Goal: Task Accomplishment & Management: Manage account settings

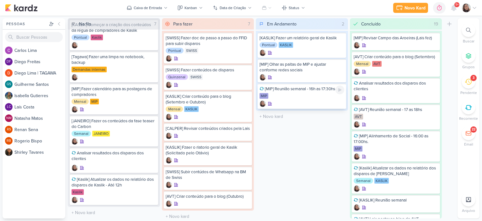
scroll to position [12, 0]
click at [339, 89] on icon at bounding box center [339, 89] width 3 height 3
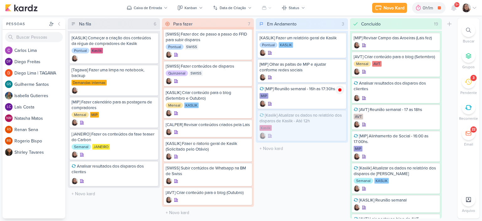
scroll to position [0, 0]
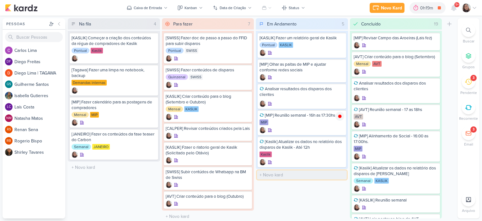
click at [291, 174] on input "text" at bounding box center [302, 174] width 90 height 9
type input "[AVT] Disparo do dia 19/08 - Éden"
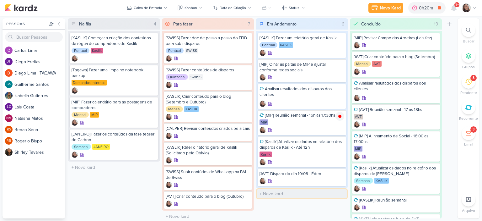
click at [285, 193] on input "text" at bounding box center [302, 193] width 90 height 9
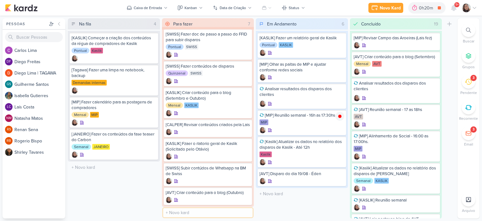
click at [208, 213] on input "text" at bounding box center [208, 212] width 90 height 9
type input "[AVT] Fazer conteúdo para disparo de compradores"
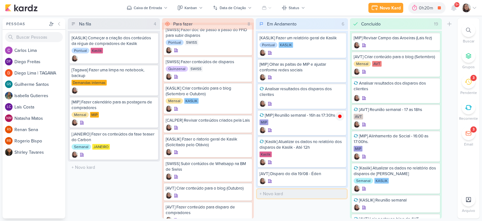
click at [280, 191] on input "text" at bounding box center [302, 193] width 90 height 9
type input "[AVT] Disparo do dia 22/08 - LEADS PARADOS"
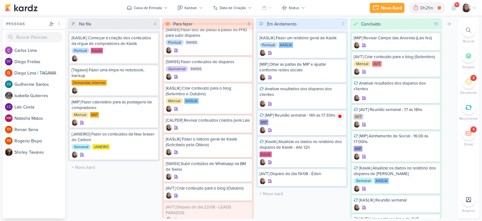
scroll to position [22, 0]
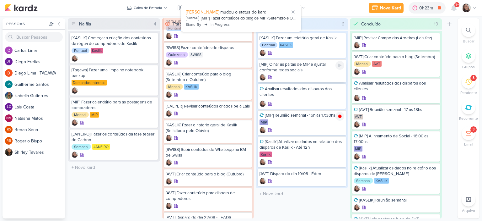
click at [300, 73] on div "[MIP] Olhar as paitas de MIP e ajustar conforme redes sociais" at bounding box center [302, 70] width 89 height 23
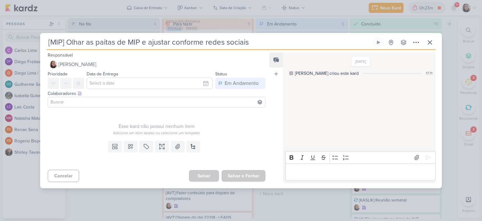
click at [105, 40] on input "[MIP] Olhar as paitas de MIP e ajustar conforme redes sociais" at bounding box center [208, 42] width 325 height 11
type input "[MIP] Olhar as pautas de MIP e ajustar conforme redes sociais"
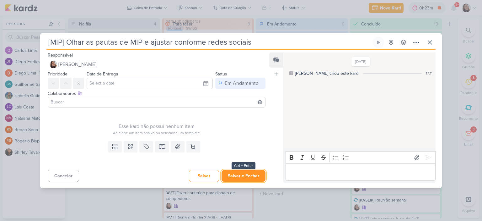
click at [250, 174] on button "Salvar e Fechar" at bounding box center [244, 176] width 44 height 12
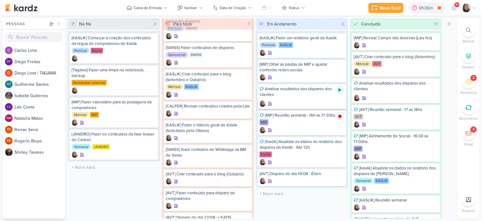
click at [340, 88] on icon at bounding box center [340, 89] width 5 height 5
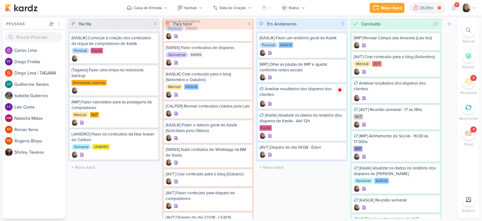
click at [474, 5] on icon at bounding box center [474, 7] width 5 height 5
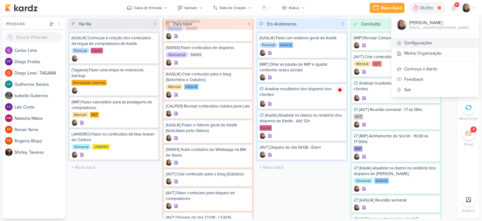
click at [430, 45] on link "Configurações" at bounding box center [436, 43] width 88 height 10
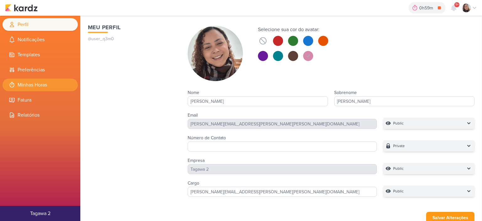
click at [50, 89] on li "Minhas Horas" at bounding box center [40, 84] width 75 height 13
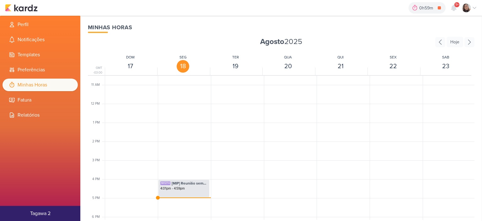
scroll to position [214, 0]
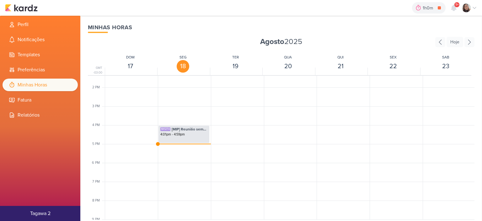
scroll to position [308, 0]
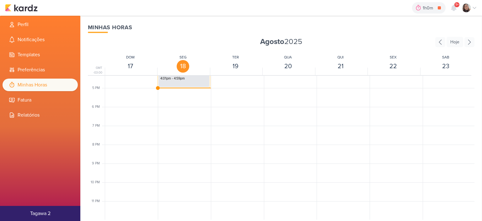
click at [191, 86] on div "SK1274 [MIP] Reunião semanal - 16h as 17:30hs 4:01pm - 4:59pm" at bounding box center [183, 78] width 51 height 18
select select "pm"
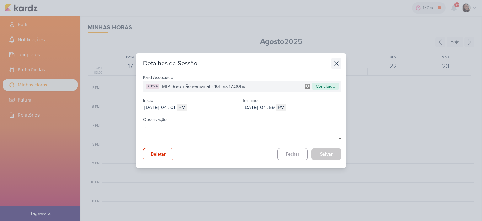
click at [338, 62] on icon at bounding box center [337, 63] width 10 height 10
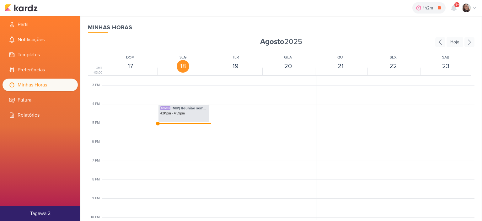
scroll to position [274, 0]
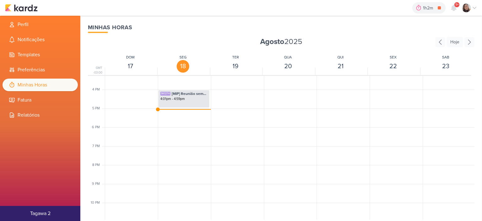
scroll to position [305, 0]
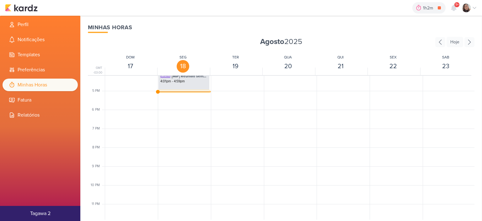
click at [166, 91] on div "SK1273 Analisar resultados dos disparos dos clientes 4:59pm - 5:04pm" at bounding box center [184, 97] width 51 height 12
select select "pm"
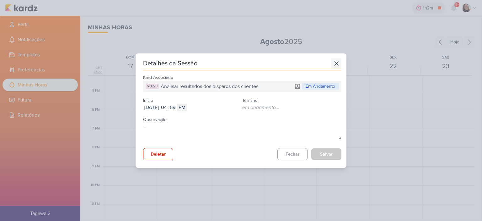
click at [332, 61] on icon at bounding box center [337, 63] width 10 height 10
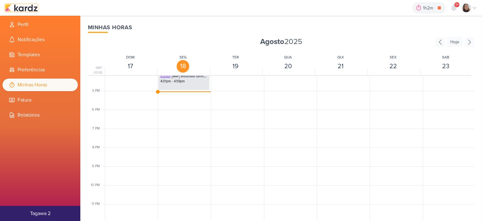
click at [26, 9] on img at bounding box center [21, 8] width 33 height 8
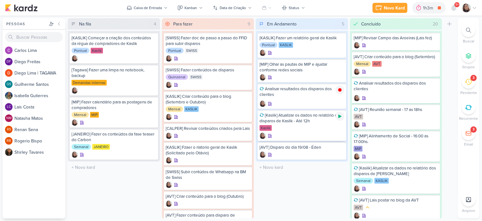
click at [340, 116] on icon at bounding box center [339, 116] width 3 height 3
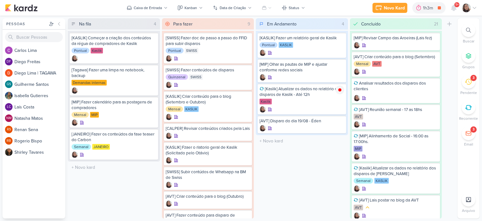
click at [473, 8] on icon at bounding box center [474, 7] width 5 height 5
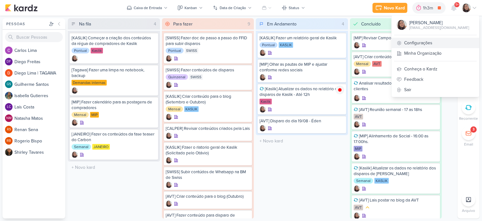
click at [415, 42] on link "Configurações" at bounding box center [436, 43] width 88 height 10
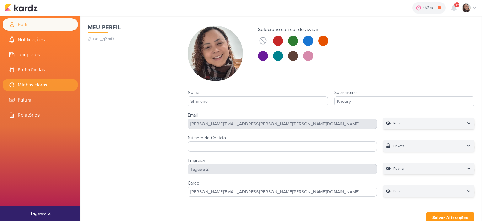
click at [39, 88] on li "Minhas Horas" at bounding box center [40, 84] width 75 height 13
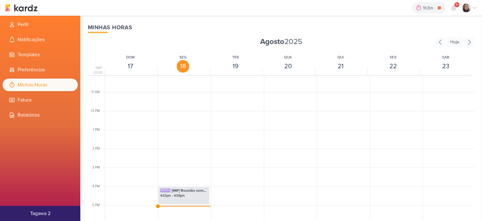
scroll to position [308, 0]
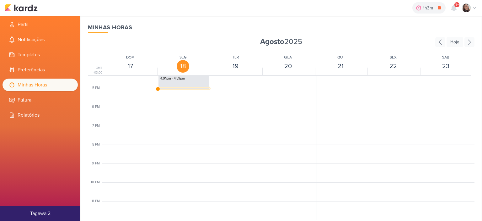
click at [174, 89] on div "SK1273 Analisar resultados dos disparos dos clientes" at bounding box center [183, 92] width 47 height 6
select select "pm"
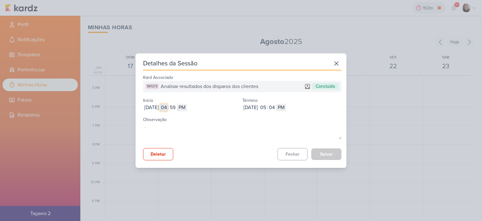
click at [168, 108] on input "04" at bounding box center [164, 108] width 8 height 8
type input "01"
type input "0"
type input "10"
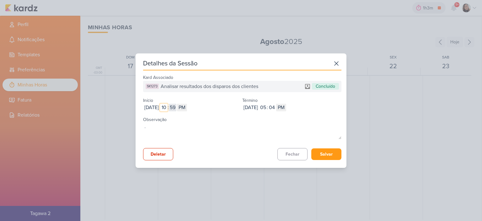
type input "10"
click at [176, 105] on input "59" at bounding box center [173, 108] width 8 height 8
type input "00"
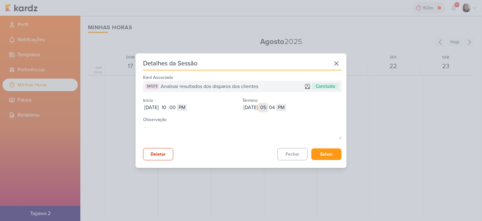
click at [267, 110] on input "05" at bounding box center [263, 108] width 8 height 8
type input "11"
click at [276, 110] on input "04" at bounding box center [272, 108] width 8 height 8
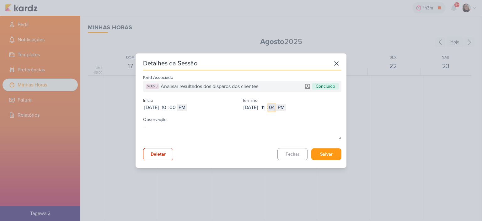
click at [276, 110] on input "04" at bounding box center [272, 108] width 8 height 8
type input "36"
click at [286, 109] on select "AM PM" at bounding box center [281, 108] width 10 height 8
select select "am"
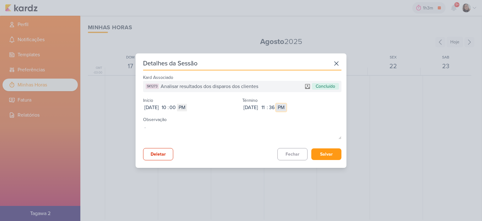
click at [286, 104] on select "AM PM" at bounding box center [281, 108] width 10 height 8
click at [202, 106] on div "Aug 18, 2025 2025-08-18 10 : 00 AM PM" at bounding box center [192, 108] width 99 height 8
click at [187, 107] on select "AM PM" at bounding box center [182, 108] width 10 height 8
select select "am"
click at [187, 104] on select "AM PM" at bounding box center [182, 108] width 10 height 8
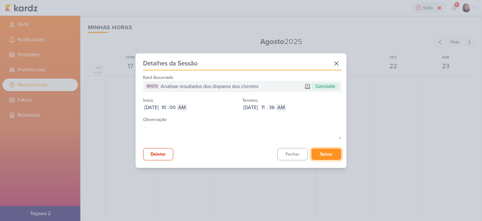
click at [320, 155] on button "Salvar" at bounding box center [326, 154] width 30 height 12
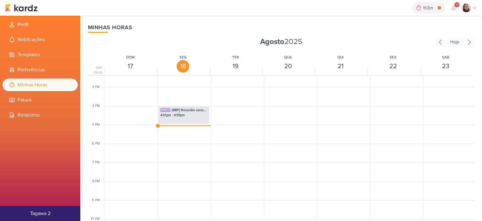
scroll to position [277, 0]
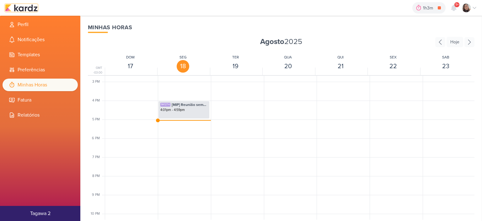
click at [32, 10] on img at bounding box center [21, 8] width 33 height 8
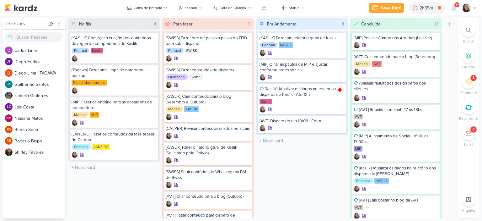
click at [477, 11] on div at bounding box center [469, 7] width 15 height 9
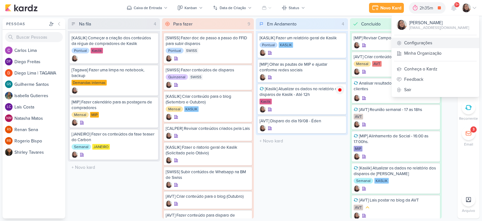
click at [410, 42] on link "Configurações" at bounding box center [436, 43] width 88 height 10
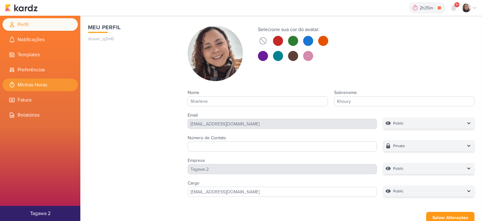
click at [40, 83] on li "Minhas Horas" at bounding box center [40, 84] width 75 height 13
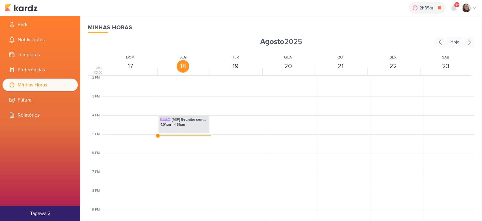
scroll to position [274, 0]
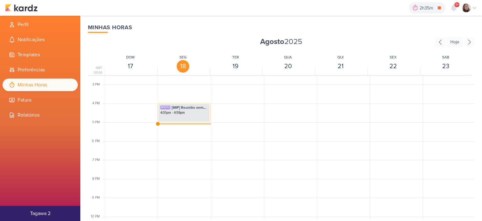
click at [171, 119] on div "SK1274 [MIP] Reunião semanal - 16h as 17:30hs 4:01pm - 4:59pm" at bounding box center [183, 113] width 51 height 18
select select "pm"
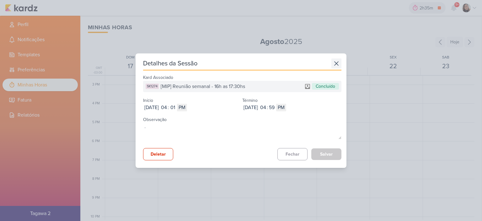
click at [335, 64] on icon at bounding box center [337, 64] width 4 height 4
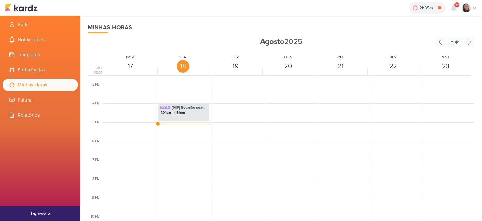
click at [166, 124] on div "SK1273 Analisar resultados dos disparos dos clientes 10:00am - 11:36am SK1274 […" at bounding box center [184, 28] width 52 height 452
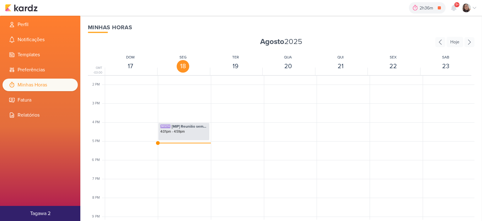
scroll to position [274, 0]
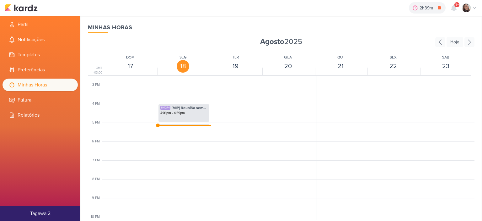
scroll to position [274, 0]
click at [190, 124] on div "SK1275 [Kaslik] Atualizar os dados no relatório dos disparos de Kaslik - Até 12…" at bounding box center [184, 130] width 51 height 12
select select "pm"
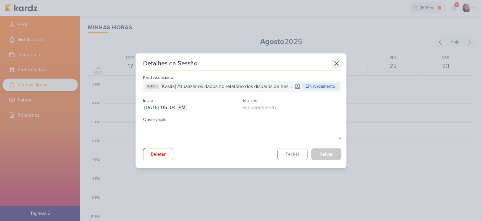
click at [337, 61] on icon at bounding box center [337, 63] width 10 height 10
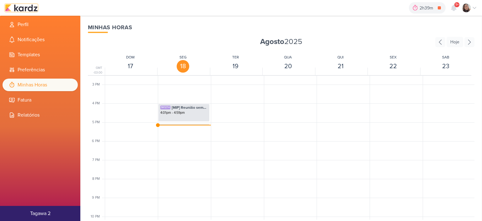
click at [23, 8] on img at bounding box center [21, 8] width 33 height 8
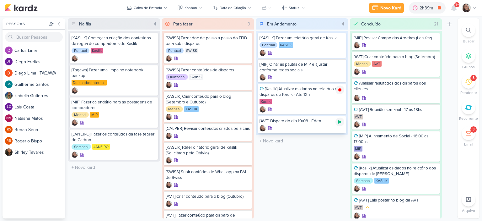
click at [339, 122] on icon at bounding box center [339, 121] width 3 height 3
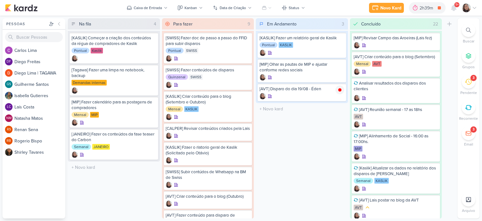
click at [477, 7] on icon at bounding box center [474, 7] width 5 height 5
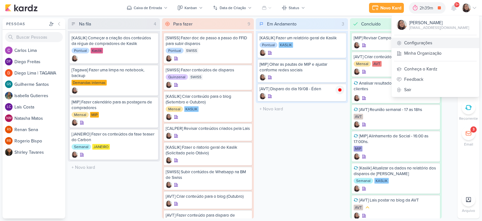
click at [416, 38] on link "Configurações" at bounding box center [436, 43] width 88 height 10
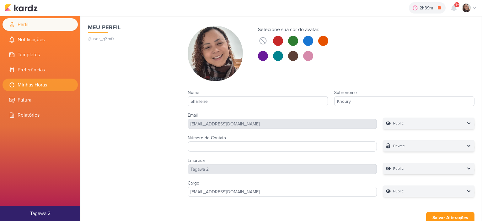
click at [26, 82] on li "Minhas Horas" at bounding box center [40, 84] width 75 height 13
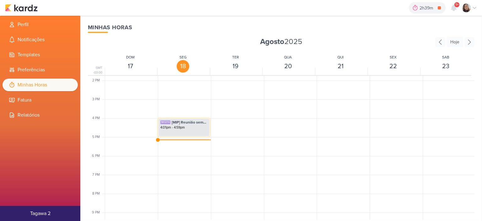
scroll to position [274, 0]
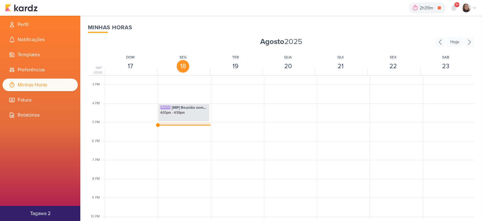
click at [170, 124] on div "SK1275 [Kaslik] Atualizar os dados no relatório dos disparos de Kaslik - Até 12h" at bounding box center [183, 127] width 47 height 6
select select "pm"
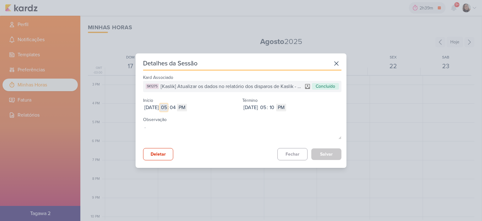
click at [168, 107] on input "05" at bounding box center [164, 108] width 8 height 8
type input "11"
click at [176, 107] on input "04" at bounding box center [173, 108] width 8 height 8
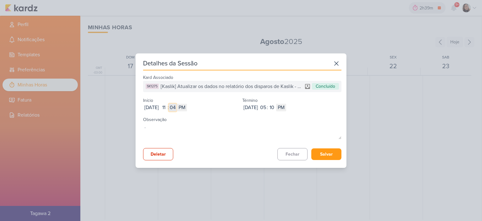
click at [176, 107] on input "04" at bounding box center [173, 108] width 8 height 8
type input "36"
drag, startPoint x: 194, startPoint y: 106, endPoint x: 195, endPoint y: 109, distance: 3.3
click at [187, 106] on select "AM PM" at bounding box center [182, 108] width 10 height 8
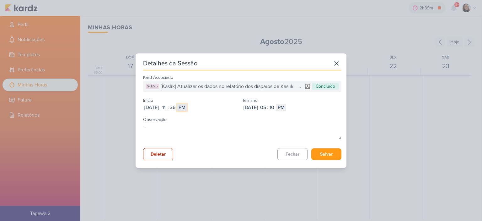
select select "am"
click at [187, 104] on select "AM PM" at bounding box center [182, 108] width 10 height 8
click at [267, 108] on input "05" at bounding box center [263, 108] width 8 height 8
type input "1"
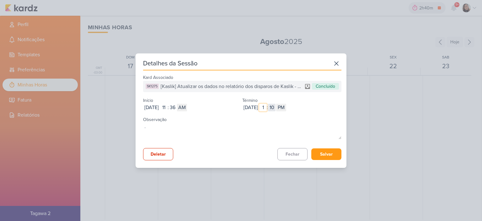
type input "1"
click at [276, 108] on input "10" at bounding box center [272, 108] width 8 height 8
type input "46"
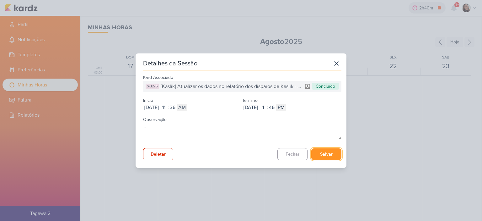
click at [325, 157] on button "Salvar" at bounding box center [326, 154] width 30 height 12
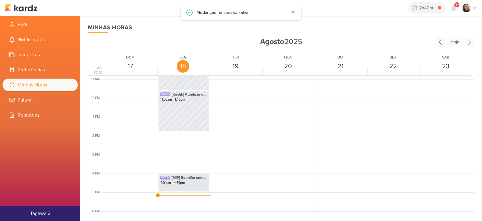
scroll to position [211, 0]
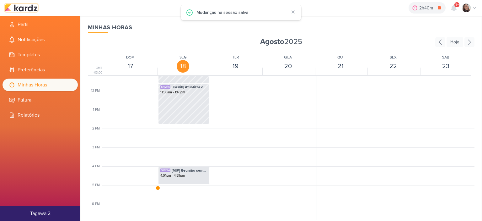
click at [31, 7] on img at bounding box center [21, 8] width 33 height 8
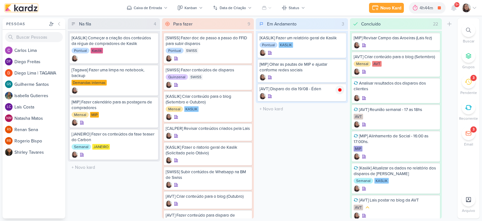
click at [31, 7] on img at bounding box center [21, 8] width 33 height 8
click at [301, 93] on div at bounding box center [302, 96] width 85 height 6
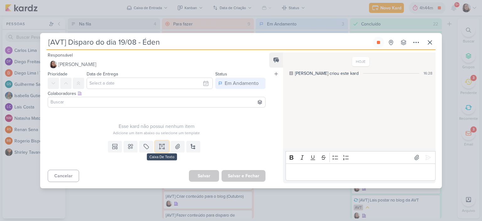
click at [164, 143] on button at bounding box center [162, 146] width 14 height 11
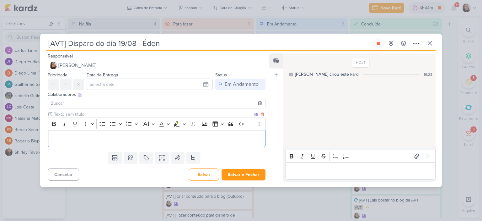
click at [163, 141] on p "Editor editing area: main" at bounding box center [156, 138] width 211 height 8
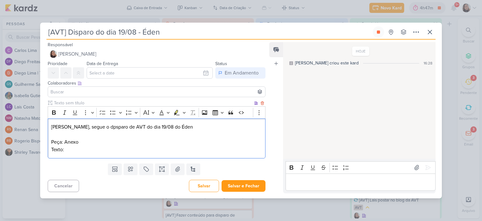
click at [174, 154] on div "Diego, segue o dpsparo de AVT do dia 19/08 do Éden Peça: Anexo Texto:" at bounding box center [157, 138] width 218 height 40
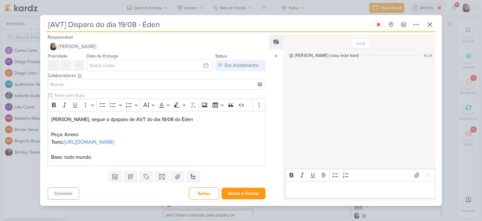
click at [169, 181] on div "Templates Campos Personalizados Marcadores Caixa De Texto Anexo Novo Subkard" at bounding box center [154, 176] width 228 height 16
click at [178, 179] on icon at bounding box center [178, 176] width 4 height 5
click at [175, 60] on input "text" at bounding box center [150, 65] width 126 height 11
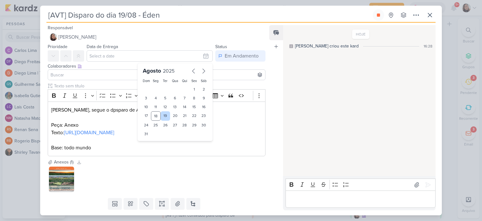
click at [163, 111] on div "19" at bounding box center [166, 115] width 10 height 9
type input "19 de agosto de 2025 às 23:59"
click at [119, 76] on input at bounding box center [156, 75] width 215 height 8
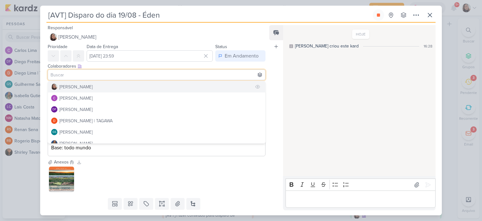
click at [71, 85] on div "[PERSON_NAME]" at bounding box center [75, 87] width 33 height 7
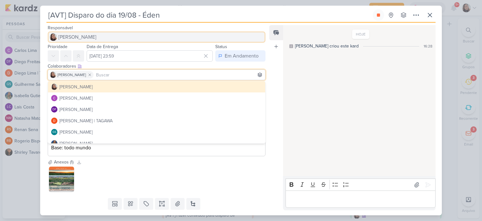
click at [79, 31] on button "[PERSON_NAME]" at bounding box center [157, 36] width 218 height 11
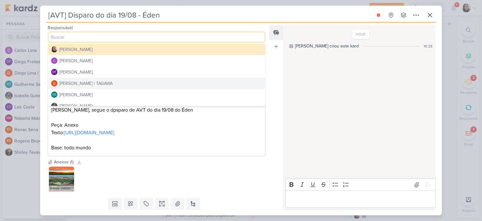
click at [98, 81] on div "[PERSON_NAME] | TAGAWA" at bounding box center [85, 83] width 53 height 7
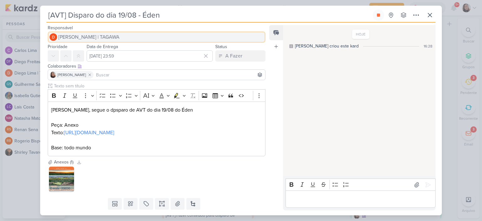
click at [88, 35] on span "[PERSON_NAME] | TAGAWA" at bounding box center [88, 37] width 61 height 8
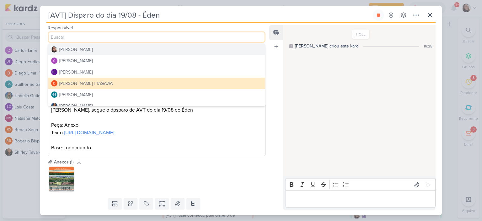
click at [75, 49] on div "[PERSON_NAME]" at bounding box center [75, 49] width 33 height 7
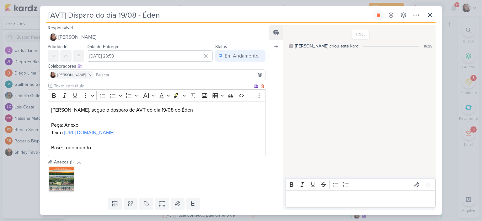
scroll to position [32, 0]
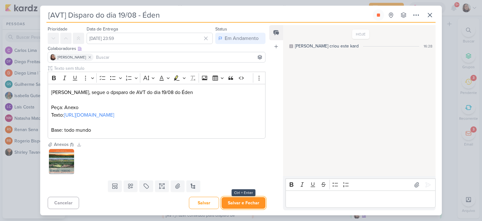
click at [228, 197] on button "Salvar e Fechar" at bounding box center [244, 203] width 44 height 12
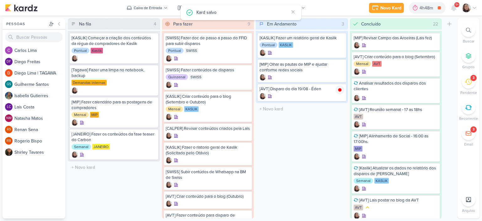
scroll to position [0, 0]
click at [476, 4] on div at bounding box center [469, 7] width 15 height 9
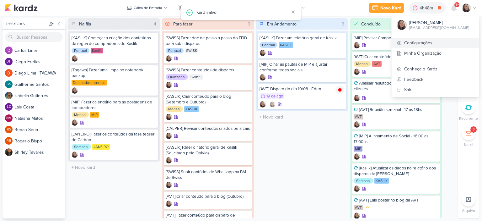
click at [430, 43] on link "Configurações" at bounding box center [436, 43] width 88 height 10
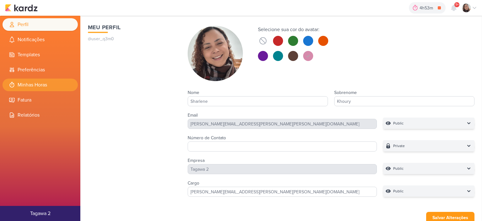
click at [51, 84] on li "Minhas Horas" at bounding box center [40, 84] width 75 height 13
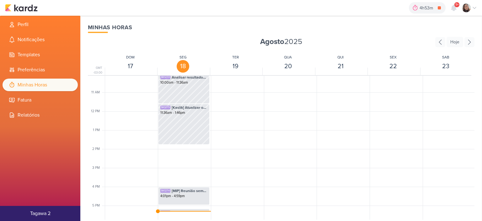
scroll to position [242, 0]
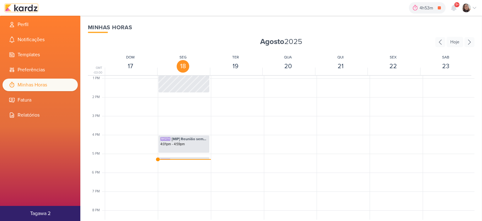
click at [28, 6] on img at bounding box center [21, 8] width 33 height 8
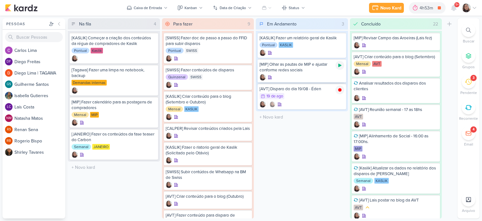
click at [340, 65] on icon at bounding box center [339, 65] width 3 height 3
click at [474, 7] on icon at bounding box center [474, 7] width 5 height 5
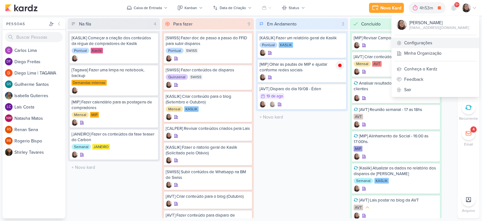
click at [421, 41] on link "Configurações" at bounding box center [436, 43] width 88 height 10
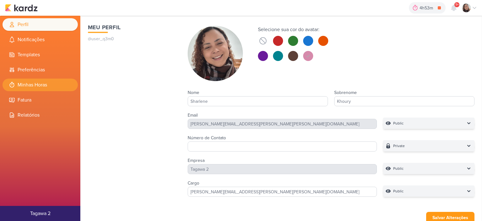
click at [42, 86] on li "Minhas Horas" at bounding box center [40, 84] width 75 height 13
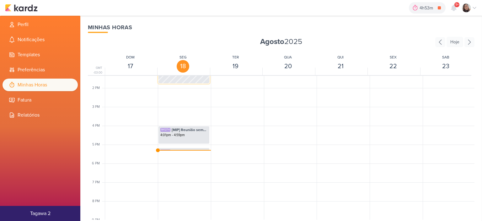
scroll to position [274, 0]
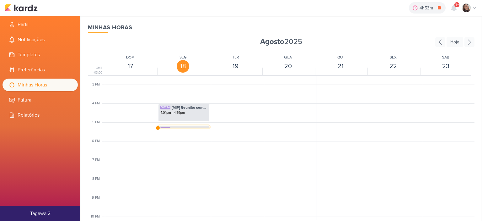
click at [185, 127] on span "[AVT] Disparo do dia 19/08 - Éden" at bounding box center [190, 129] width 36 height 6
select select "pm"
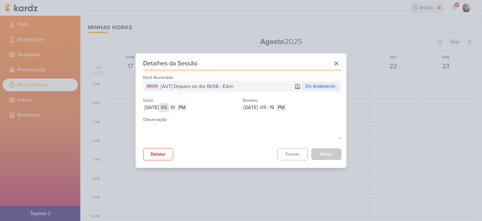
click at [168, 106] on input "05" at bounding box center [164, 108] width 8 height 8
type input "02"
click at [176, 106] on input "10" at bounding box center [173, 108] width 8 height 8
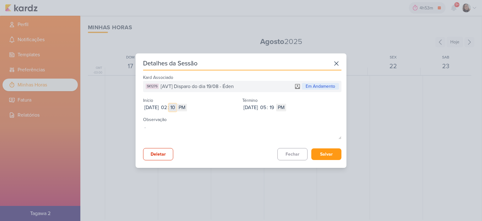
click at [176, 106] on input "10" at bounding box center [173, 108] width 8 height 8
type input "4"
type input "46"
click at [267, 108] on input "05" at bounding box center [263, 108] width 8 height 8
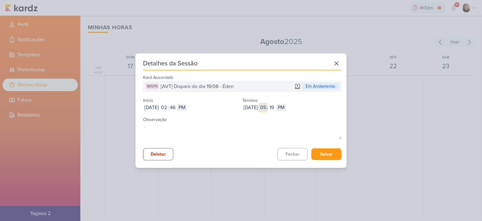
click at [267, 108] on input "05" at bounding box center [263, 108] width 8 height 8
type input "3"
click at [276, 109] on input "19" at bounding box center [272, 108] width 8 height 8
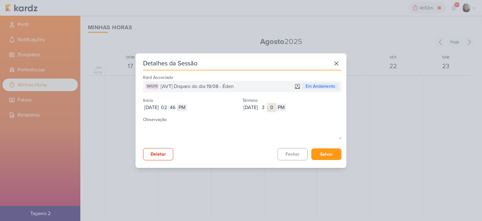
type input "00"
click at [322, 152] on button "Salvar" at bounding box center [326, 154] width 30 height 12
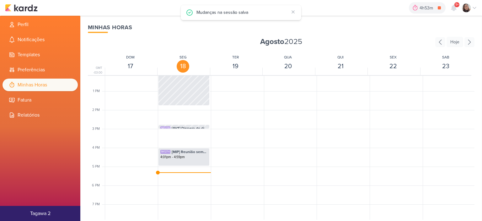
scroll to position [180, 0]
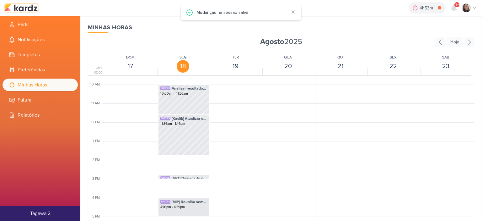
click at [26, 9] on img at bounding box center [21, 8] width 33 height 8
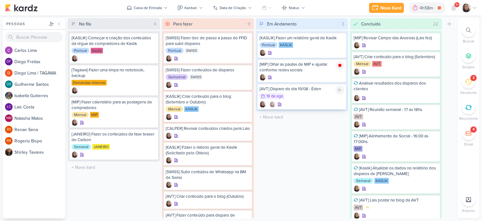
click at [308, 96] on div "19/8 [DATE]" at bounding box center [302, 96] width 85 height 7
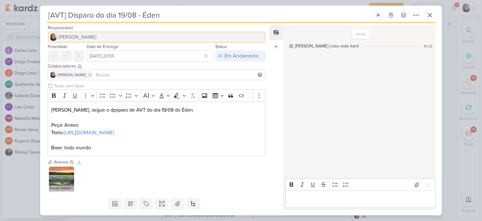
click at [80, 33] on span "[PERSON_NAME]" at bounding box center [77, 37] width 38 height 8
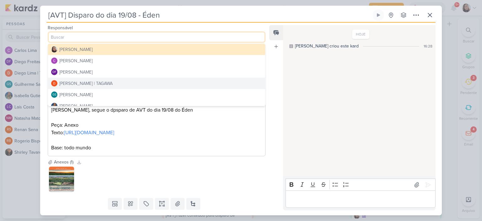
click at [93, 84] on div "[PERSON_NAME] | TAGAWA" at bounding box center [85, 83] width 53 height 7
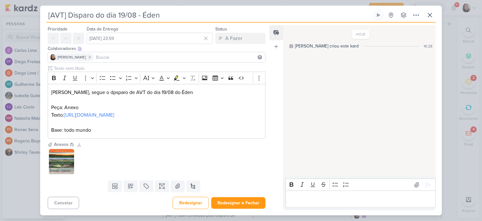
scroll to position [32, 0]
click at [237, 199] on button "Redesignar e Fechar" at bounding box center [238, 203] width 54 height 12
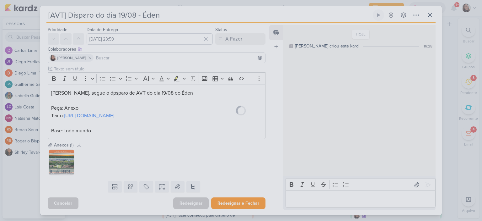
scroll to position [32, 0]
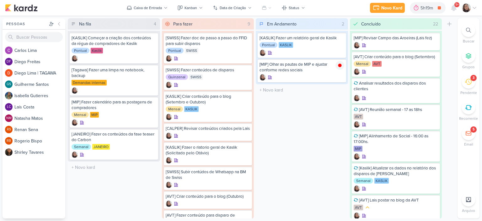
drag, startPoint x: 0, startPoint y: 0, endPoint x: 477, endPoint y: 8, distance: 476.7
click at [477, 8] on icon at bounding box center [474, 7] width 5 height 5
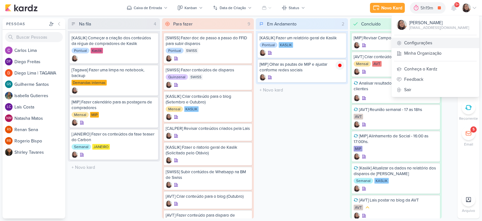
click at [418, 40] on link "Configurações" at bounding box center [436, 43] width 88 height 10
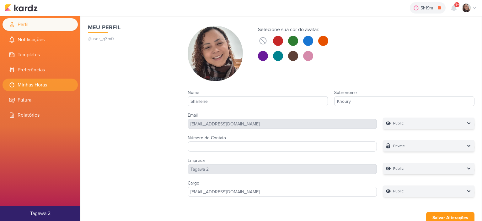
click at [40, 82] on li "Minhas Horas" at bounding box center [40, 84] width 75 height 13
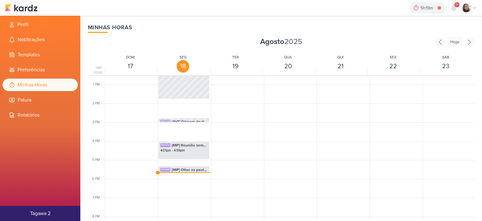
scroll to position [242, 0]
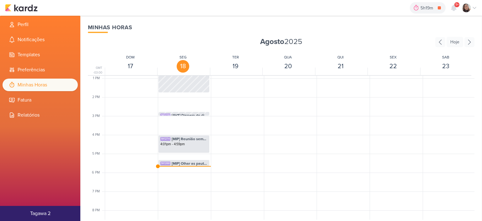
click at [23, 2] on div "5h19m [MIP] Olhar as pautas de MIP e ajustar conforme redes sociais 0h0m Hoje 5…" at bounding box center [241, 8] width 472 height 16
click at [28, 15] on div "5h19m [MIP] Olhar as pautas de MIP e ajustar conforme redes sociais 0h0m Hoje 5…" at bounding box center [241, 8] width 472 height 16
click at [30, 7] on img at bounding box center [21, 8] width 33 height 8
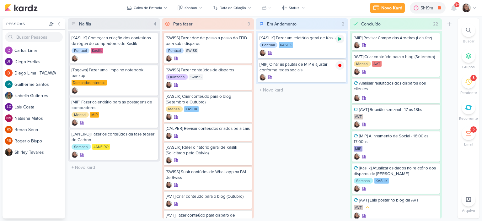
click at [339, 37] on icon at bounding box center [339, 38] width 3 height 3
click at [476, 7] on icon at bounding box center [474, 7] width 5 height 5
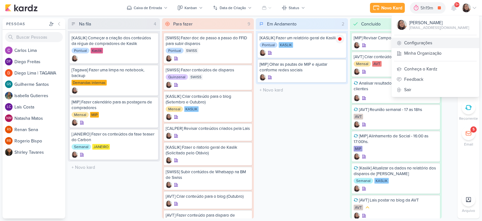
click at [414, 44] on link "Configurações" at bounding box center [436, 43] width 88 height 10
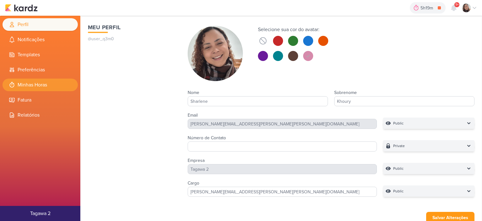
click at [13, 84] on icon at bounding box center [12, 85] width 6 height 6
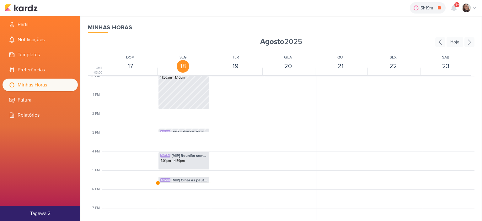
scroll to position [274, 0]
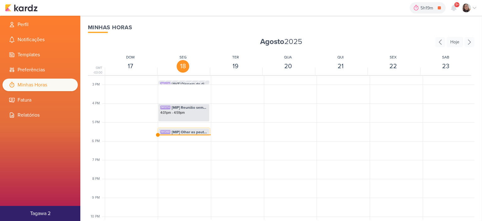
click at [198, 130] on span "[MIP] Olhar as pautas de MIP e ajustar conforme redes sociais" at bounding box center [190, 132] width 36 height 6
select select "pm"
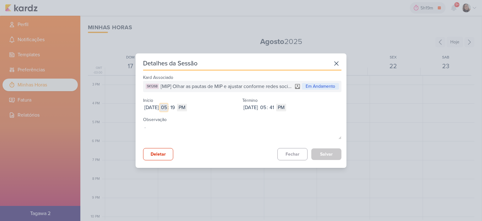
click at [168, 108] on input "05" at bounding box center [164, 108] width 8 height 8
type input "03"
click at [187, 105] on select "AM PM" at bounding box center [182, 108] width 10 height 8
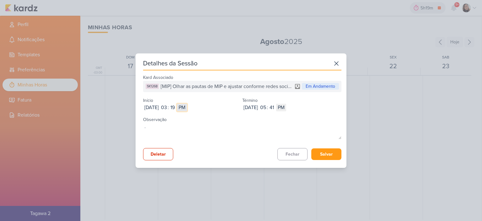
click at [187, 105] on select "AM PM" at bounding box center [182, 108] width 10 height 8
click at [176, 105] on input "19" at bounding box center [173, 108] width 8 height 8
type input "00"
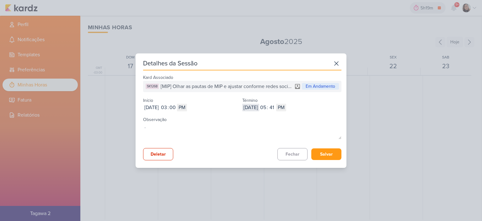
click at [259, 108] on input "2025-08-18" at bounding box center [250, 108] width 17 height 8
click at [267, 108] on input "05" at bounding box center [263, 108] width 8 height 8
type input "06"
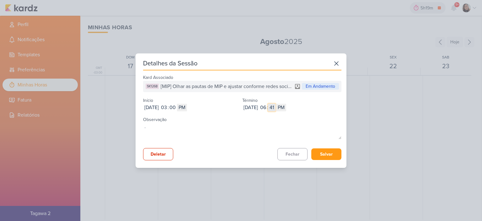
click at [276, 105] on input "41" at bounding box center [272, 108] width 8 height 8
type input "00"
click at [322, 154] on button "Salvar" at bounding box center [326, 154] width 30 height 12
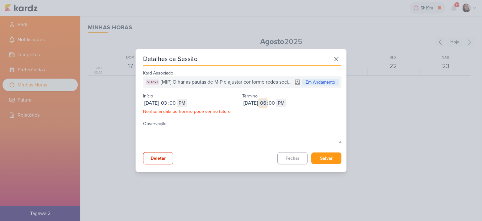
click at [267, 105] on input "06" at bounding box center [263, 103] width 8 height 8
type input "03"
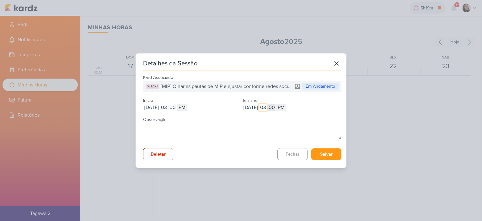
type input "03"
click at [276, 104] on input "00" at bounding box center [272, 108] width 8 height 8
type input "2"
type input "59"
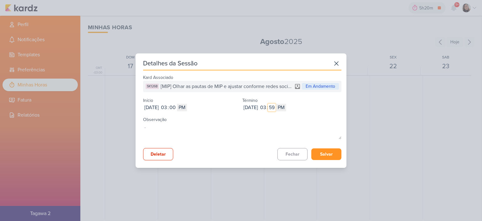
type input "59"
click at [332, 152] on button "Salvar" at bounding box center [326, 154] width 30 height 12
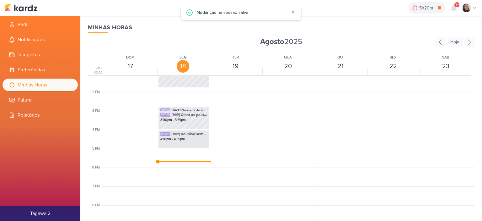
scroll to position [211, 0]
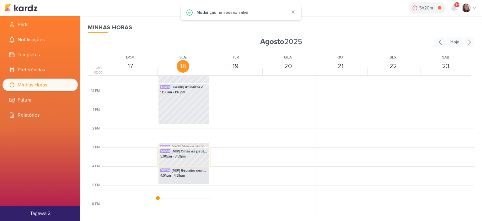
click at [195, 154] on div "3:00pm - 3:59pm" at bounding box center [183, 156] width 47 height 5
select select "pm"
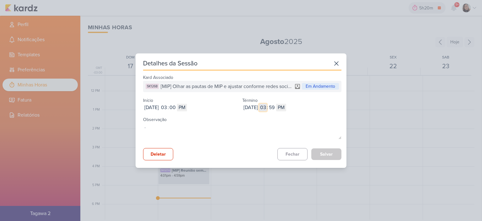
click at [267, 107] on input "03" at bounding box center [263, 108] width 8 height 8
type input "04"
click at [276, 107] on input "59" at bounding box center [272, 108] width 8 height 8
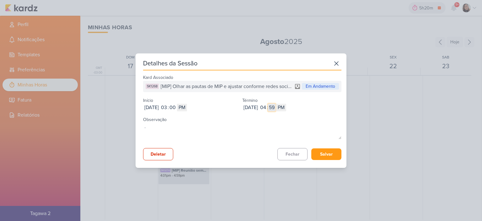
click at [276, 107] on input "59" at bounding box center [272, 108] width 8 height 8
type input "00"
click at [332, 155] on button "Salvar" at bounding box center [326, 154] width 30 height 12
